Goal: Task Accomplishment & Management: Use online tool/utility

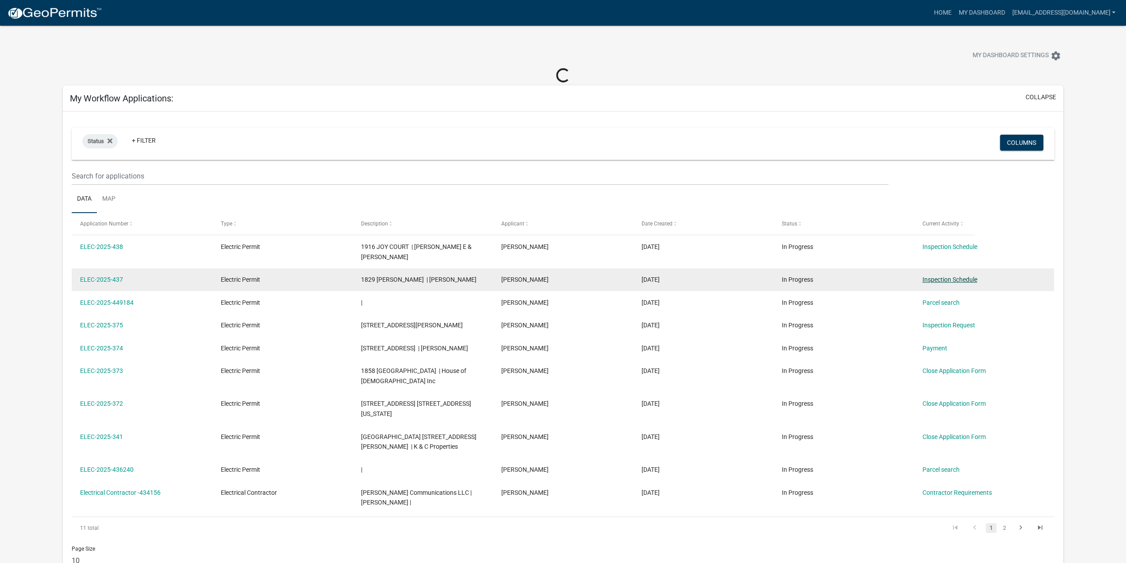
click at [954, 279] on link "Inspection Schedule" at bounding box center [949, 279] width 55 height 7
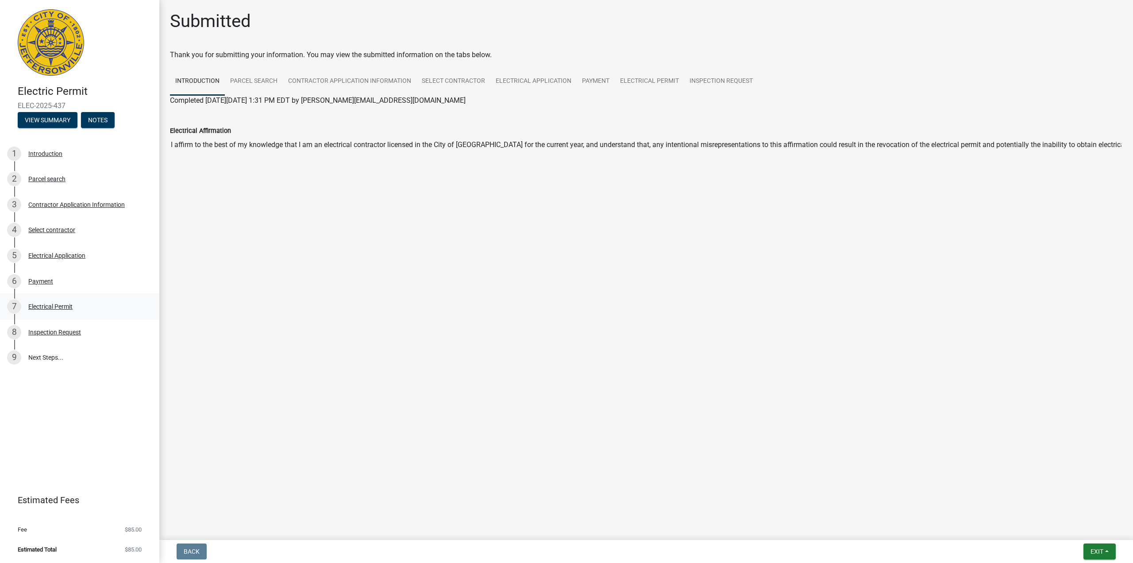
click at [58, 305] on div "Electrical Permit" at bounding box center [50, 306] width 44 height 6
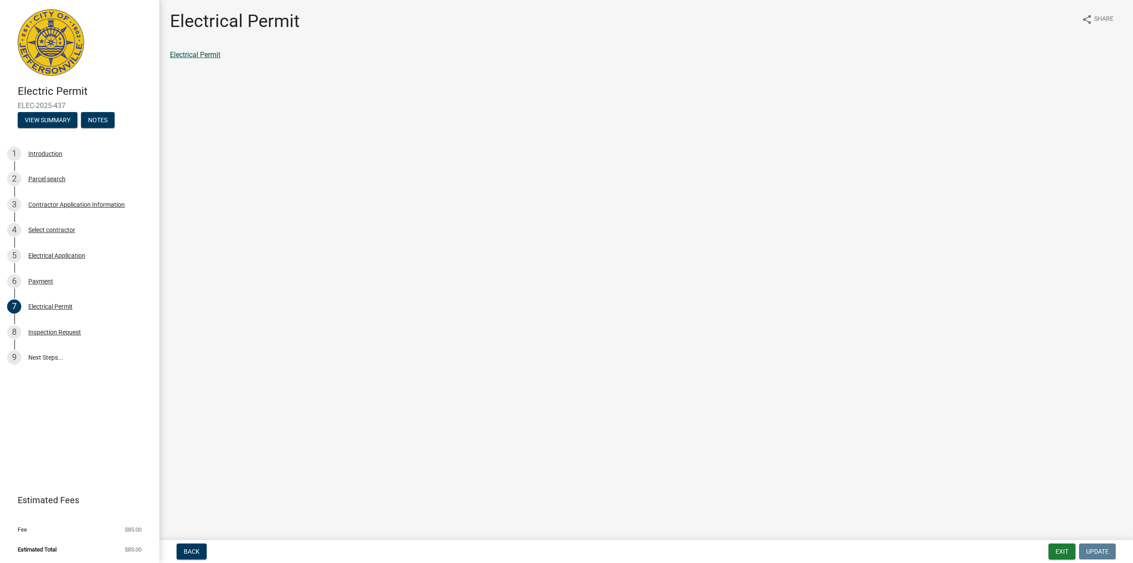
click at [212, 54] on link "Electrical Permit" at bounding box center [195, 54] width 50 height 8
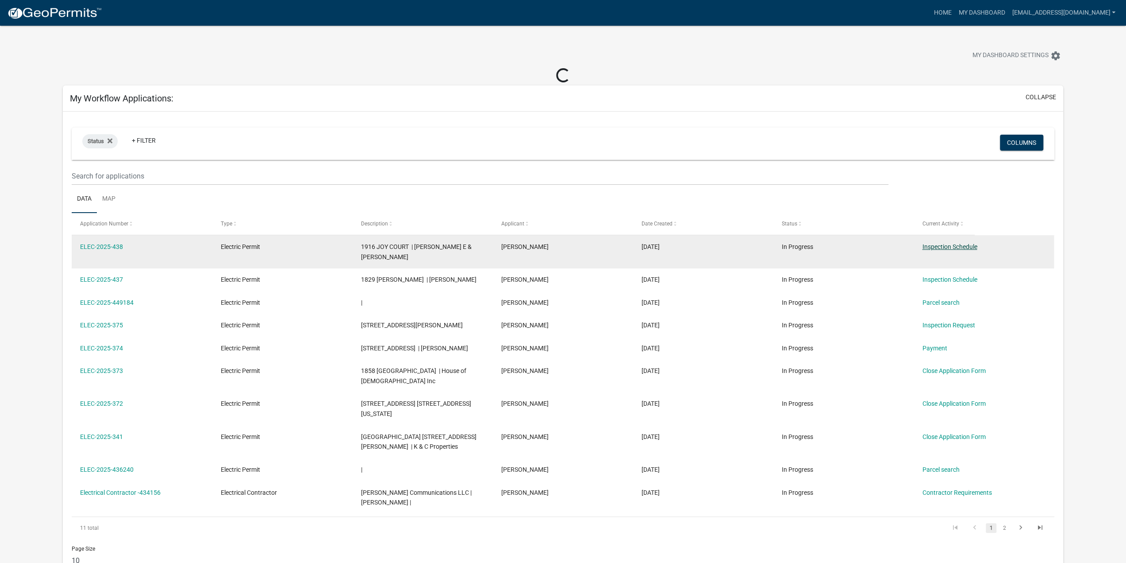
click at [957, 248] on link "Inspection Schedule" at bounding box center [949, 246] width 55 height 7
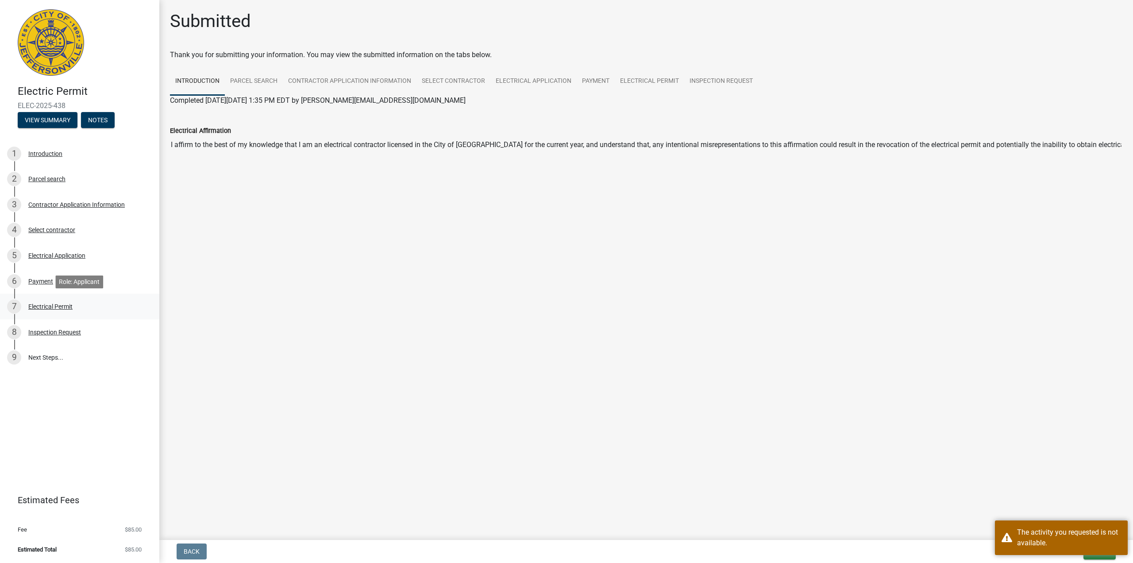
click at [45, 303] on div "Electrical Permit" at bounding box center [50, 306] width 44 height 6
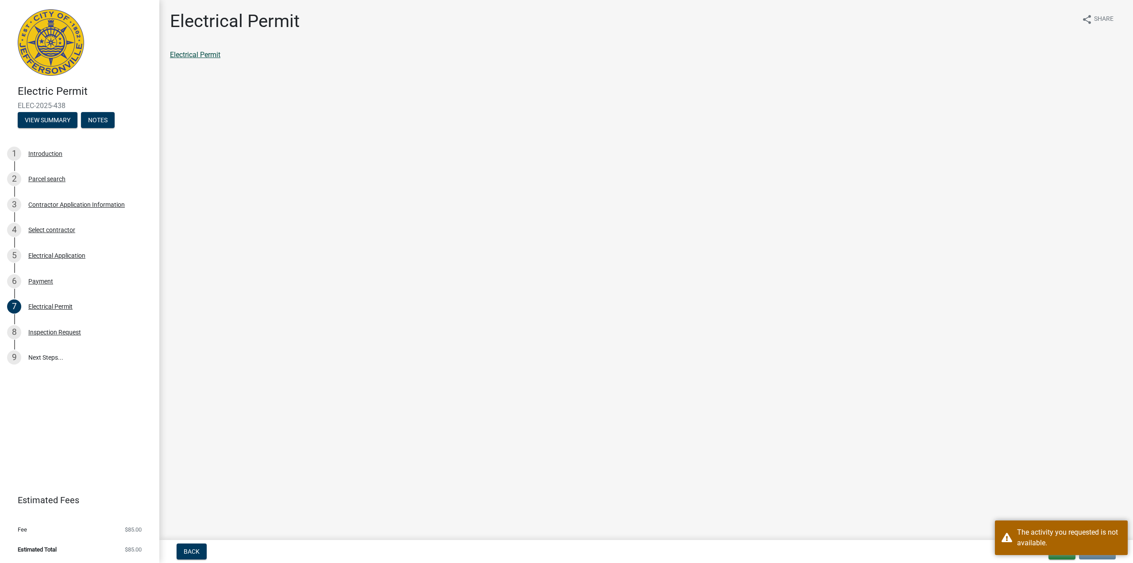
click at [212, 54] on link "Electrical Permit" at bounding box center [195, 54] width 50 height 8
